Goal: Transaction & Acquisition: Purchase product/service

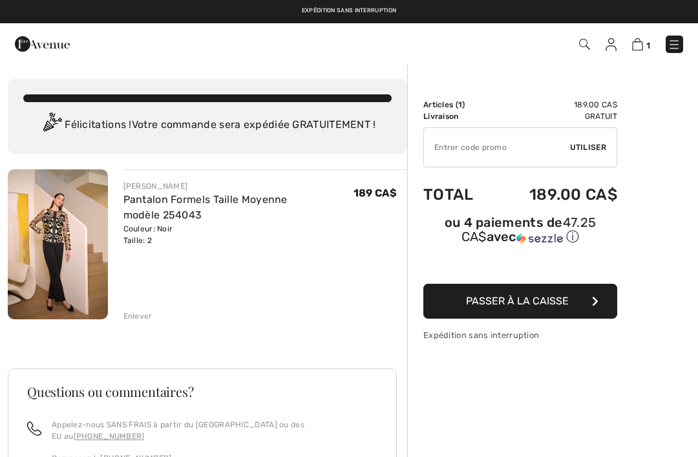
click at [678, 39] on img at bounding box center [673, 44] width 13 height 13
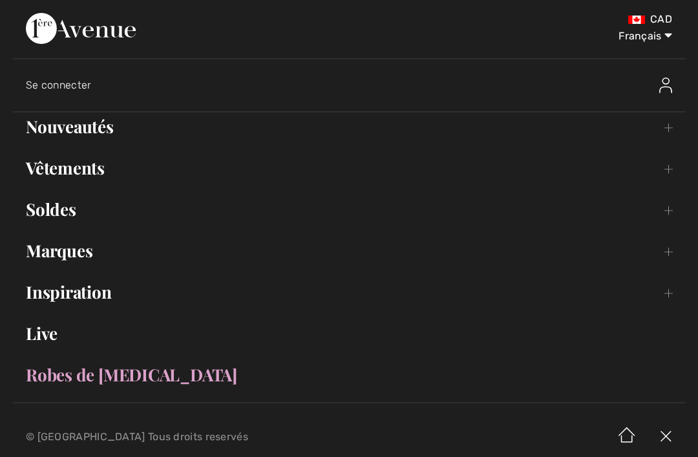
click at [92, 175] on link "Vêtements Toggle submenu" at bounding box center [349, 168] width 672 height 28
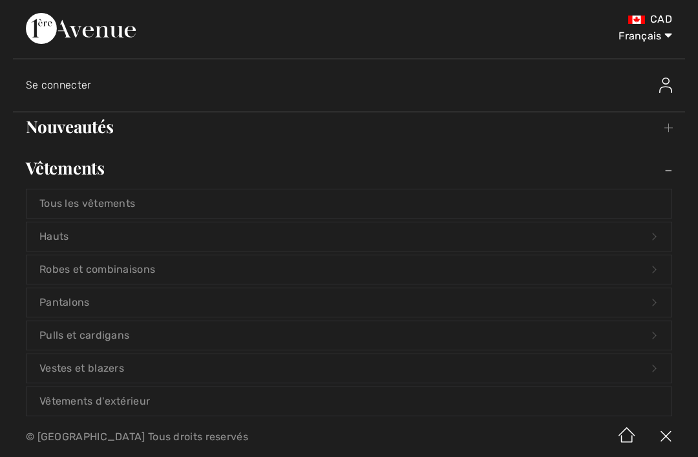
click at [91, 302] on link "Pantalons Open submenu" at bounding box center [348, 302] width 645 height 28
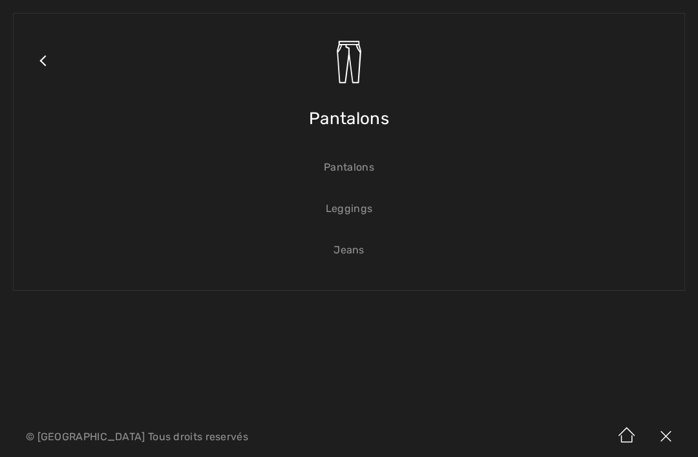
click at [355, 210] on link "Leggings" at bounding box center [348, 208] width 645 height 28
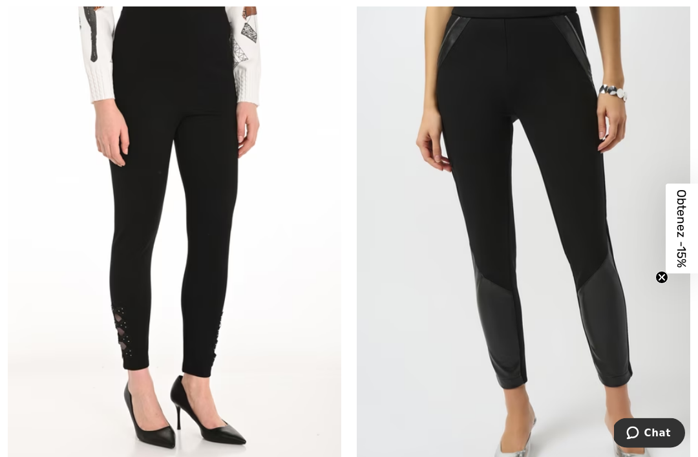
scroll to position [175, 0]
click at [224, 277] on img at bounding box center [174, 236] width 333 height 500
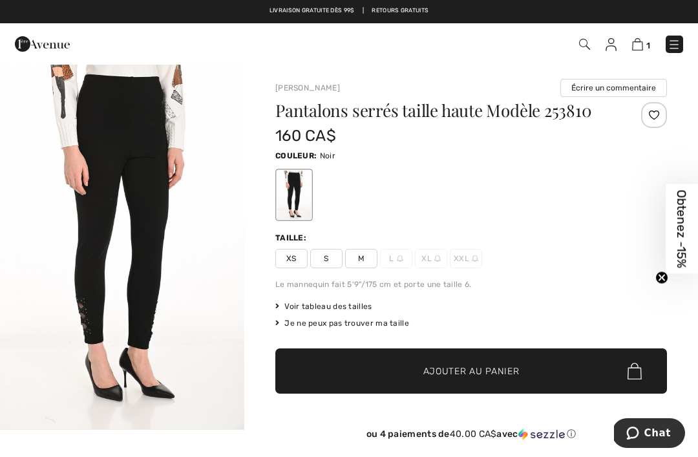
click at [140, 196] on img "1 / 1" at bounding box center [122, 246] width 244 height 366
click at [107, 220] on img "1 / 1" at bounding box center [122, 246] width 244 height 366
click at [303, 305] on span "Voir tableau des tailles" at bounding box center [323, 306] width 97 height 12
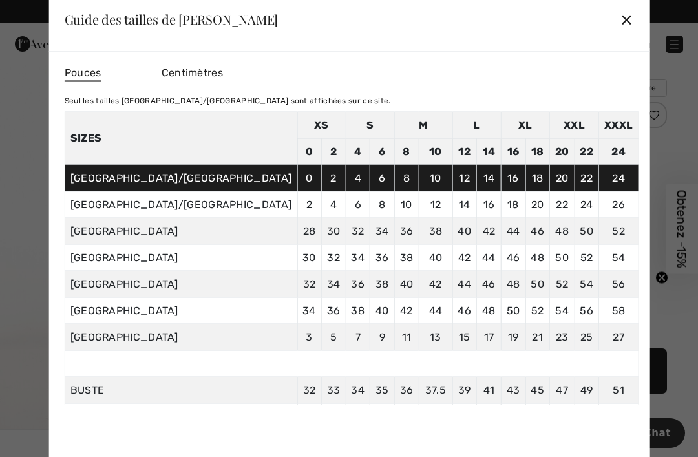
click at [619, 12] on div "✕" at bounding box center [626, 19] width 14 height 27
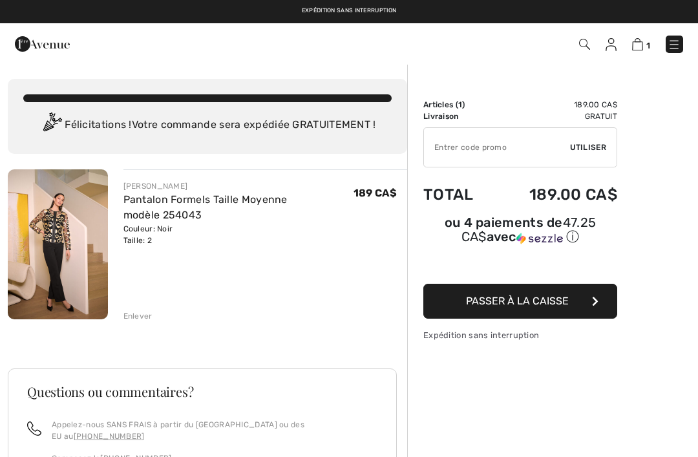
click at [502, 140] on input "TEXT" at bounding box center [497, 147] width 146 height 39
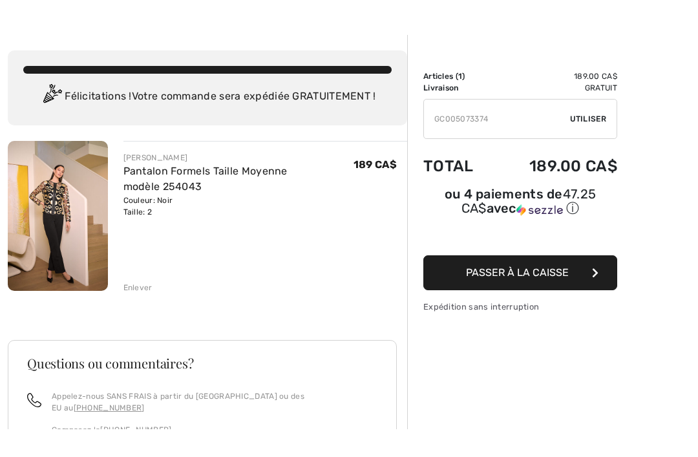
type input "GC005073374"
click at [589, 141] on span "Utiliser" at bounding box center [588, 147] width 36 height 12
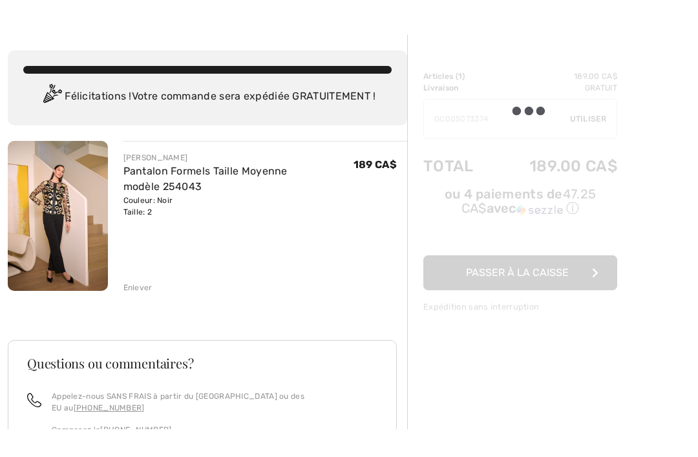
scroll to position [28, 0]
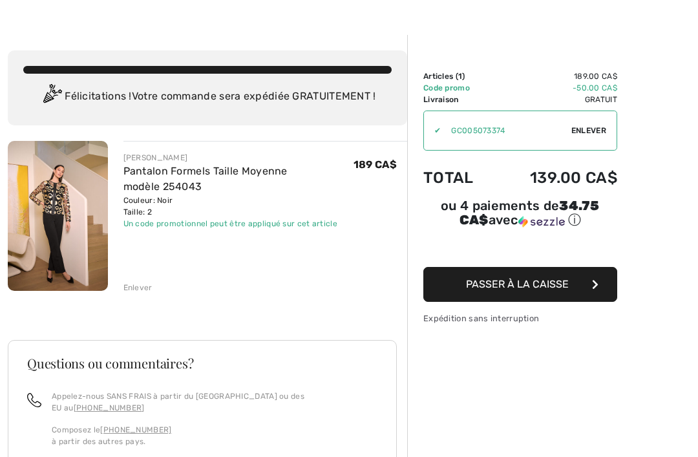
click at [554, 283] on span "Passer à la caisse" at bounding box center [517, 284] width 103 height 12
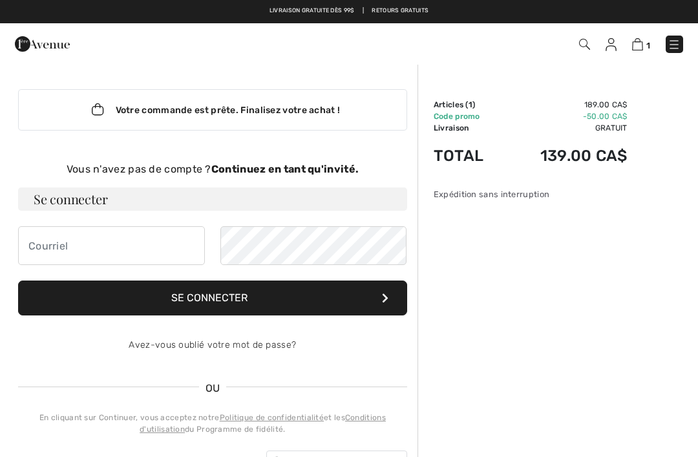
click at [280, 168] on strong "Continuez en tant qu'invité." at bounding box center [284, 169] width 147 height 12
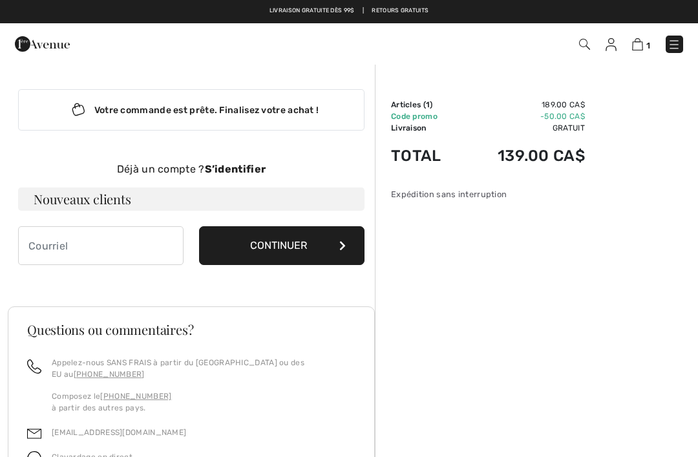
click at [320, 238] on button "Continuer" at bounding box center [281, 245] width 165 height 39
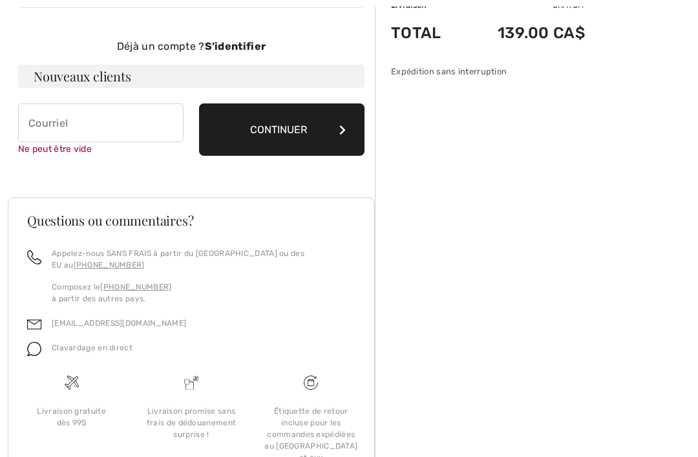
scroll to position [133, 0]
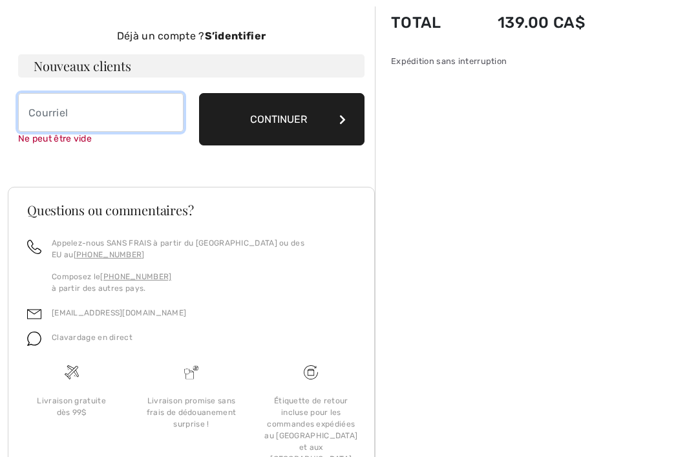
click at [113, 106] on input "email" at bounding box center [100, 112] width 165 height 39
type input "anabelletremblay1975@gmail.com"
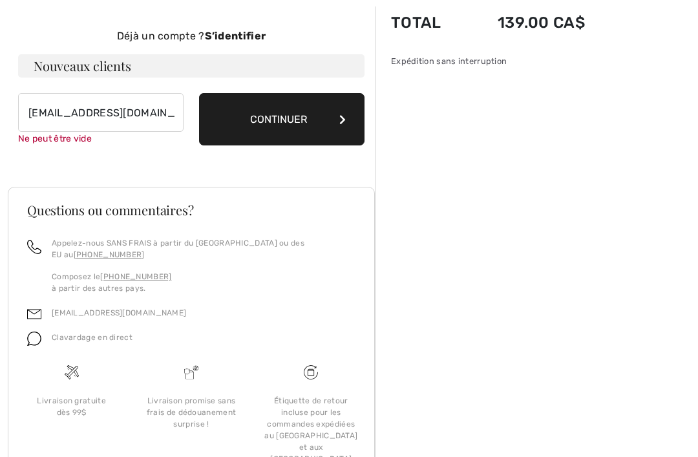
click at [324, 114] on button "Continuer" at bounding box center [281, 119] width 165 height 52
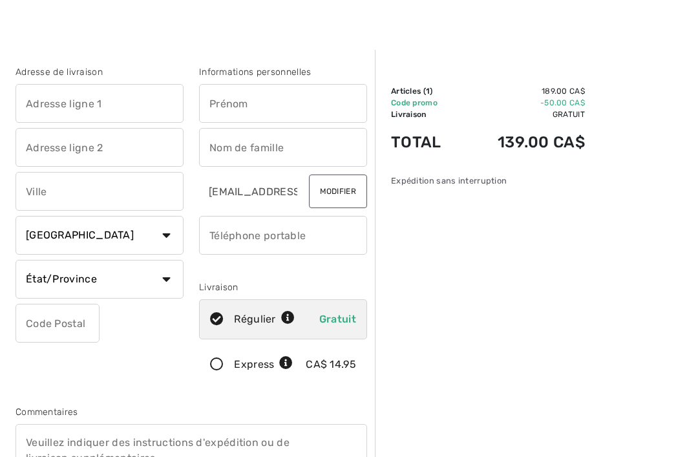
scroll to position [14, 0]
click at [48, 105] on input "text" at bounding box center [100, 102] width 168 height 39
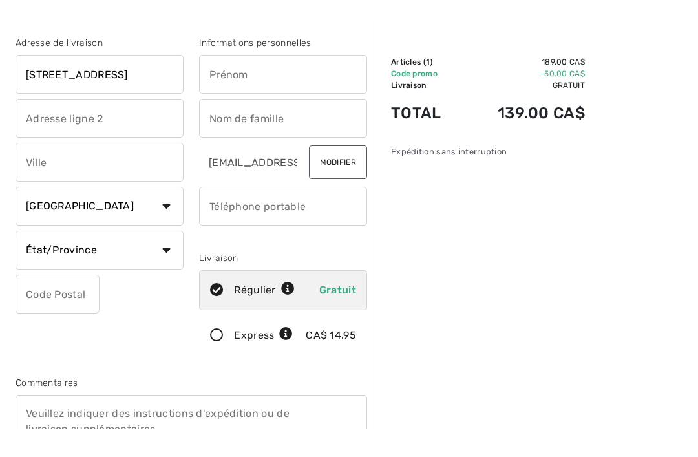
type input "27 rue du Val-Des-Bois"
click at [118, 171] on input "text" at bounding box center [100, 190] width 168 height 39
type input "Terrebonne"
click at [156, 83] on input "27 rue du Val-Des-Bois" at bounding box center [100, 102] width 168 height 39
click at [143, 83] on input "27 rue du Val-Des-Bois" at bounding box center [100, 102] width 168 height 39
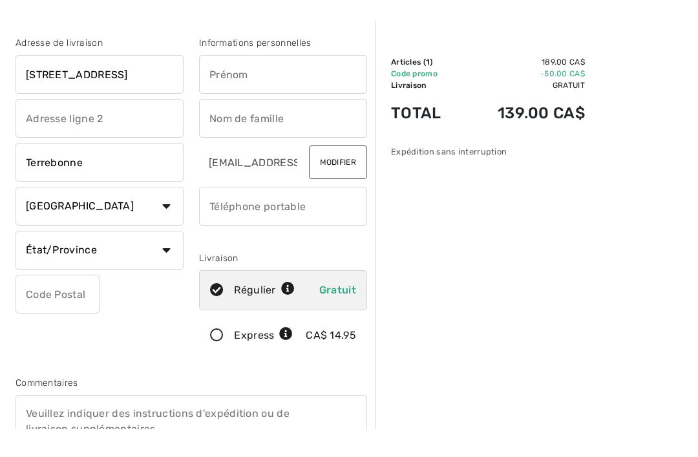
click at [268, 83] on input "text" at bounding box center [283, 102] width 168 height 39
type input "Anabelle"
click at [271, 127] on input "text" at bounding box center [283, 146] width 168 height 39
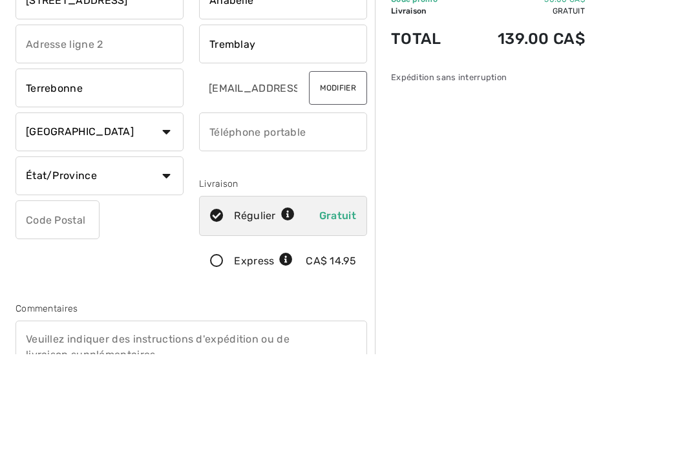
type input "Tremblay"
click at [287, 215] on input "phone" at bounding box center [283, 234] width 168 height 39
type input "5819833595"
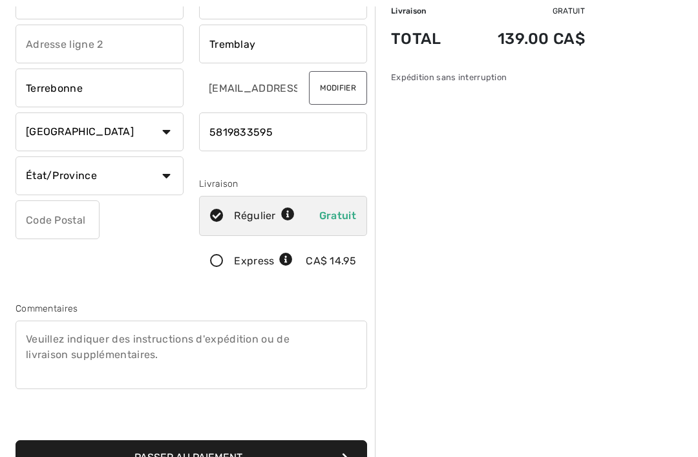
click at [163, 180] on select "État/Province Alberta Colombie-Britannique Ile-du-Prince-Edward Manitoba Nouvea…" at bounding box center [100, 175] width 168 height 39
select select "QC"
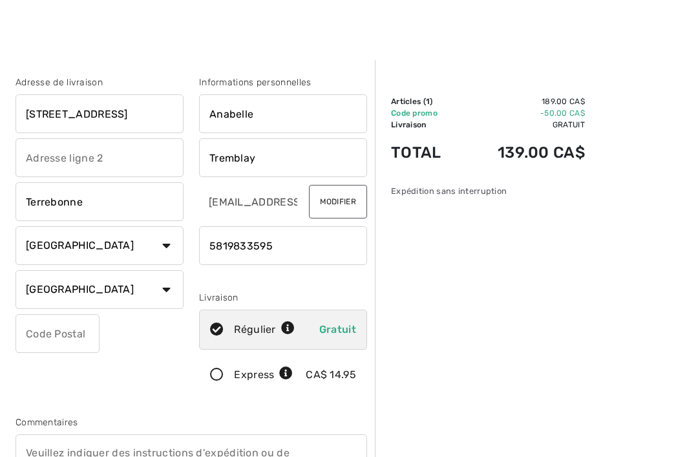
scroll to position [27, 0]
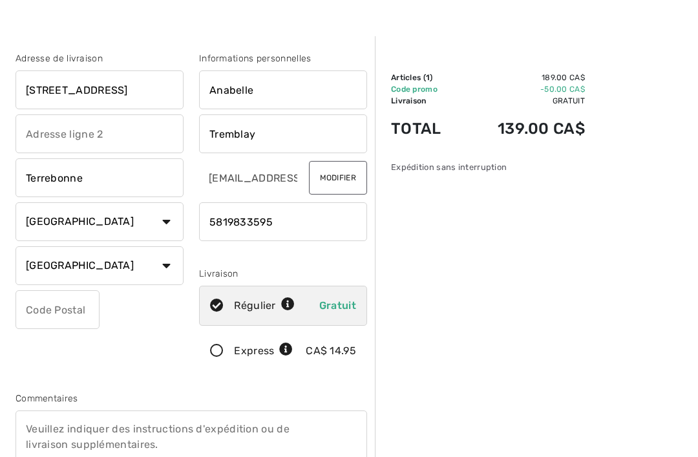
click at [71, 315] on input "text" at bounding box center [58, 309] width 84 height 39
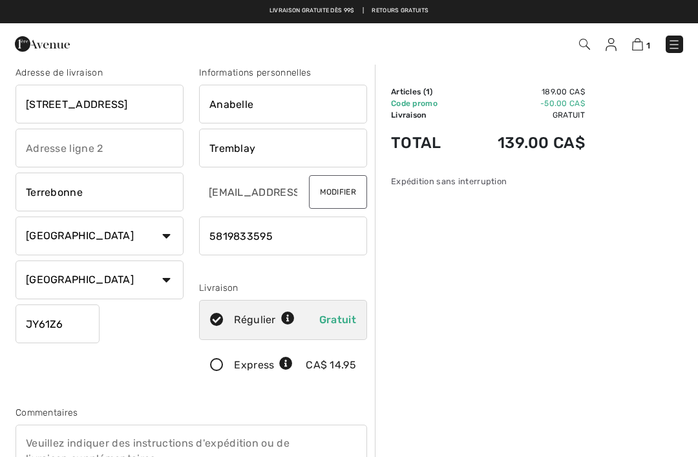
scroll to position [12, 0]
type input "JY61Z6"
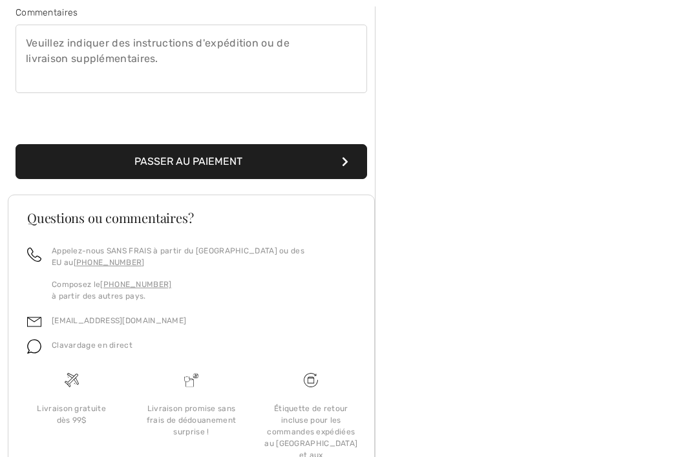
scroll to position [417, 0]
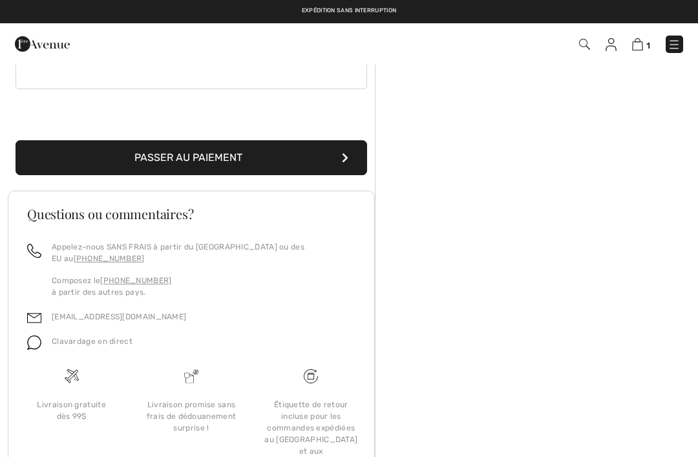
click at [344, 163] on button "Passer au paiement" at bounding box center [191, 157] width 351 height 35
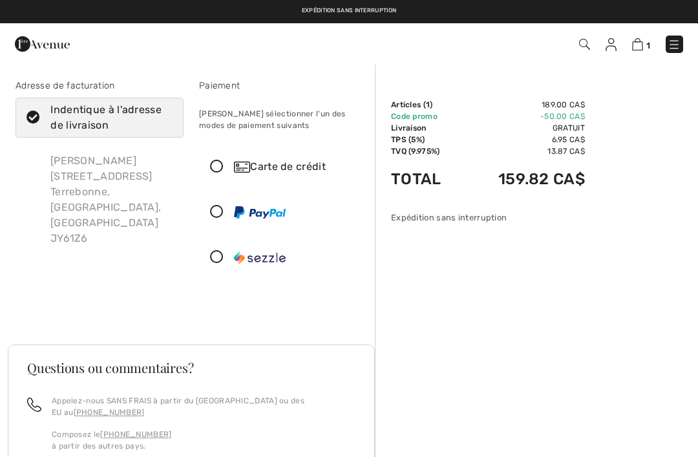
click at [222, 164] on icon at bounding box center [217, 167] width 34 height 14
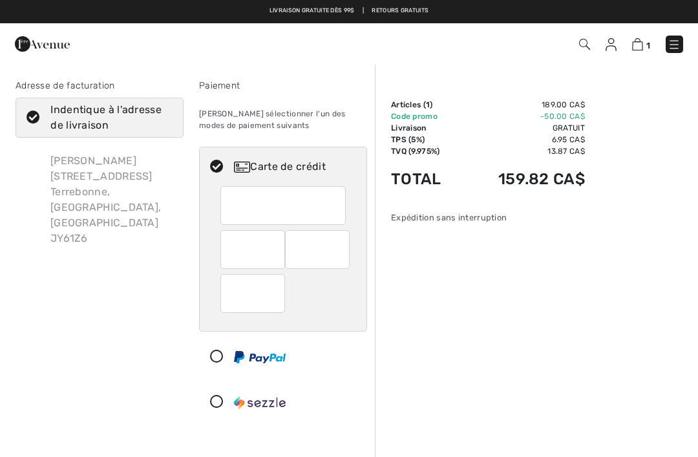
click at [225, 169] on icon at bounding box center [217, 167] width 34 height 14
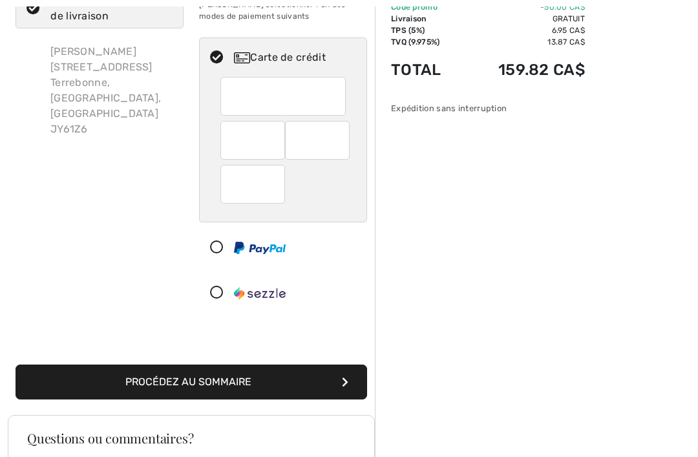
scroll to position [109, 0]
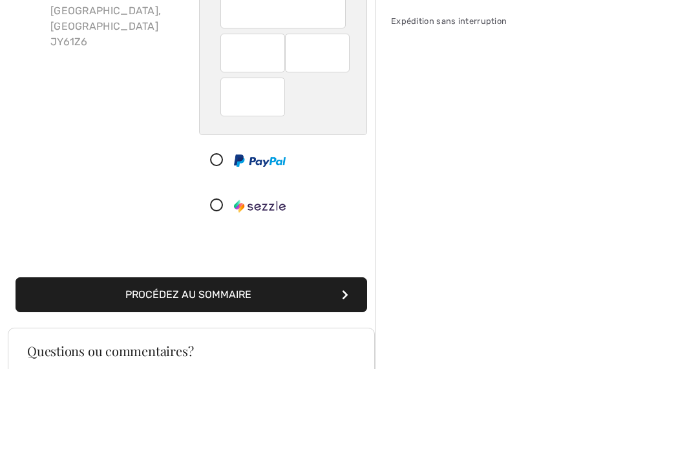
click at [497, 127] on div "Sommaire Description Articles ( 1 ) 189.00 CA$ Code promo -50.00 CA$ Livraison …" at bounding box center [536, 356] width 323 height 803
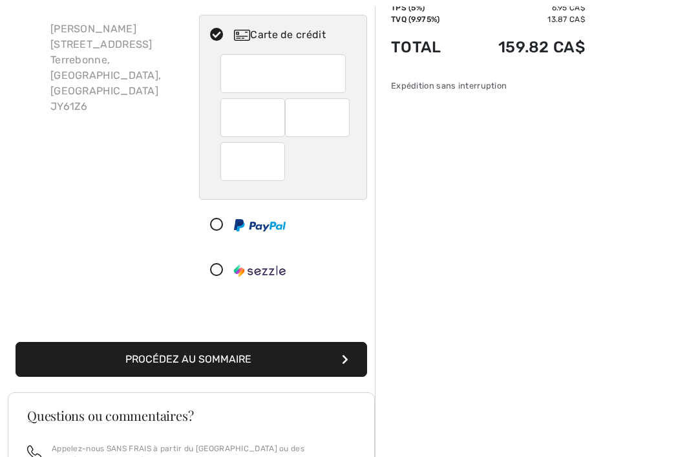
scroll to position [131, 0]
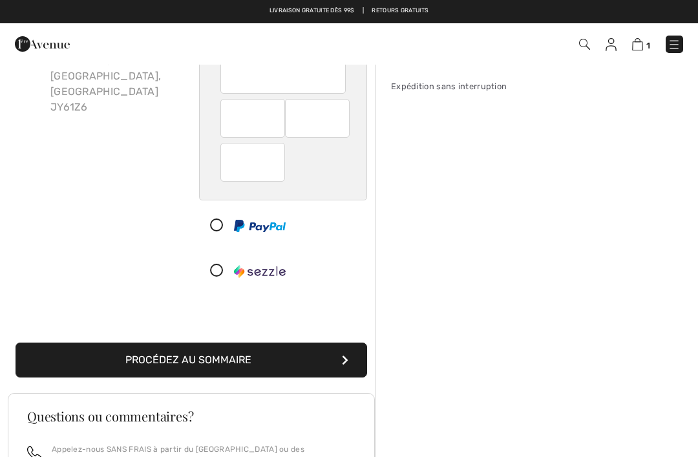
click at [344, 361] on icon "submit" at bounding box center [345, 360] width 6 height 10
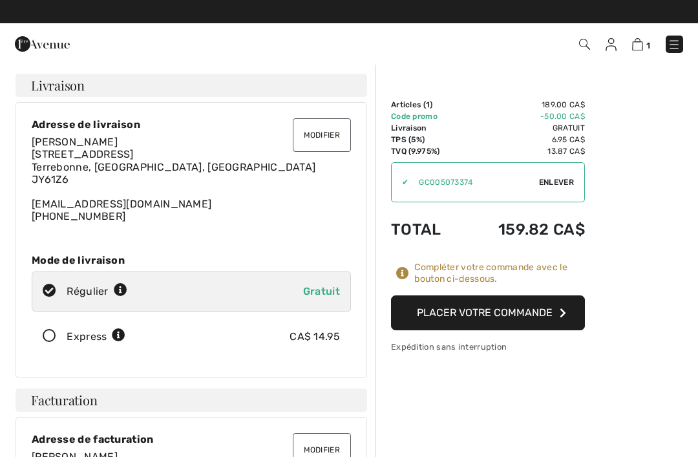
click at [535, 315] on button "Placer votre commande" at bounding box center [488, 312] width 194 height 35
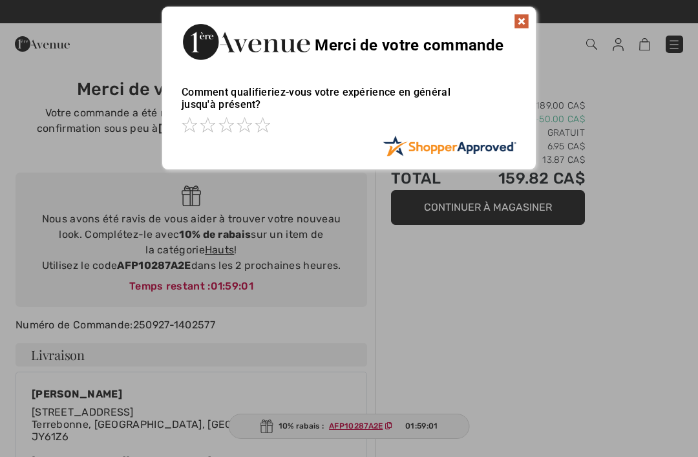
click at [518, 21] on img at bounding box center [521, 22] width 16 height 16
